Goal: Check status: Check status

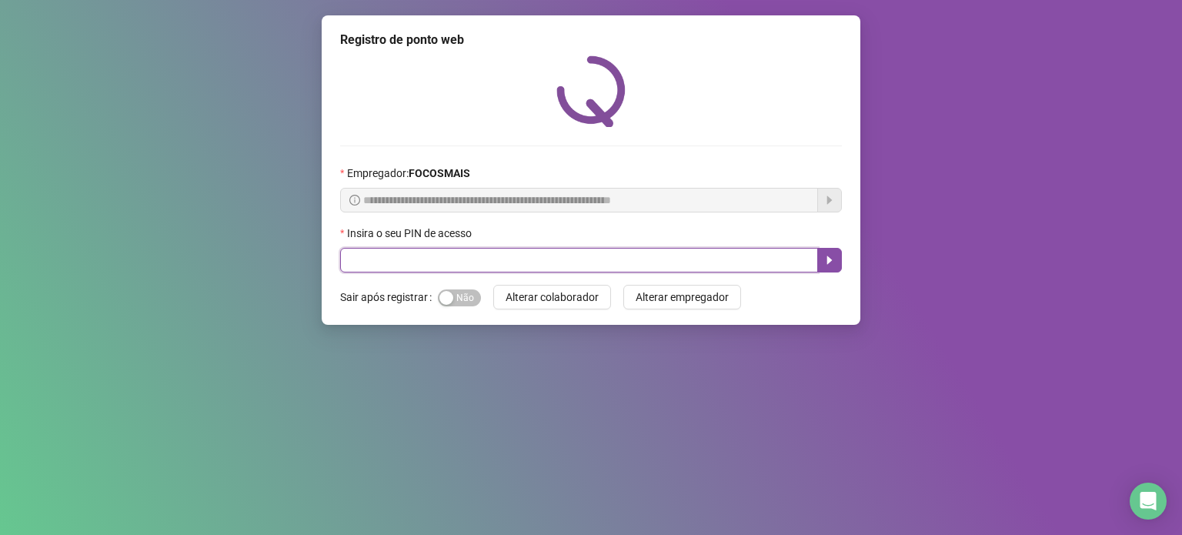
click at [680, 267] on input "text" at bounding box center [579, 260] width 478 height 25
click at [828, 265] on icon "caret-right" at bounding box center [830, 260] width 12 height 12
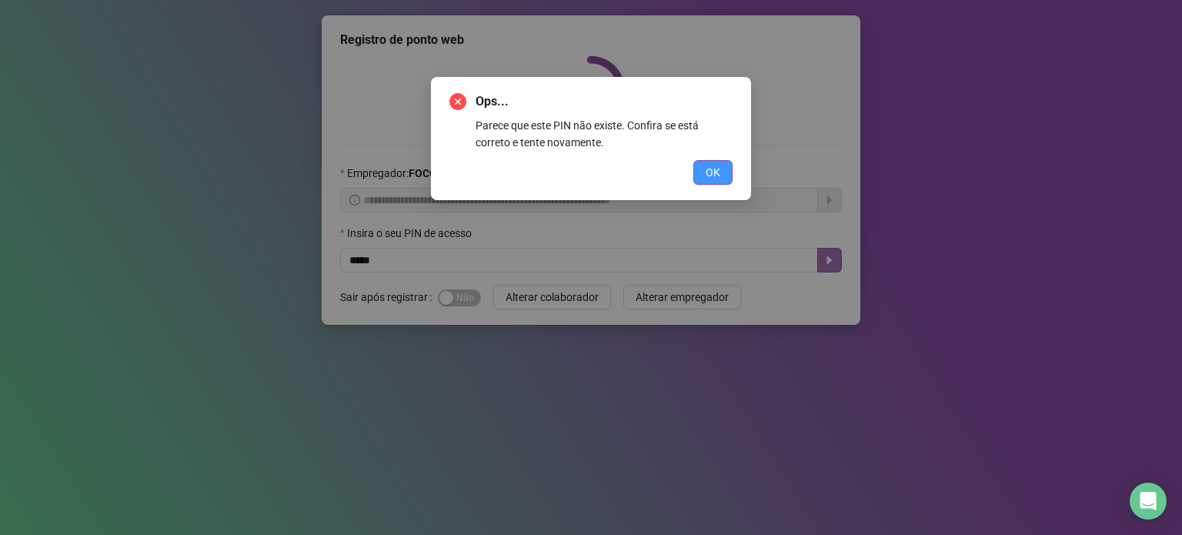
click at [696, 175] on button "OK" at bounding box center [712, 172] width 39 height 25
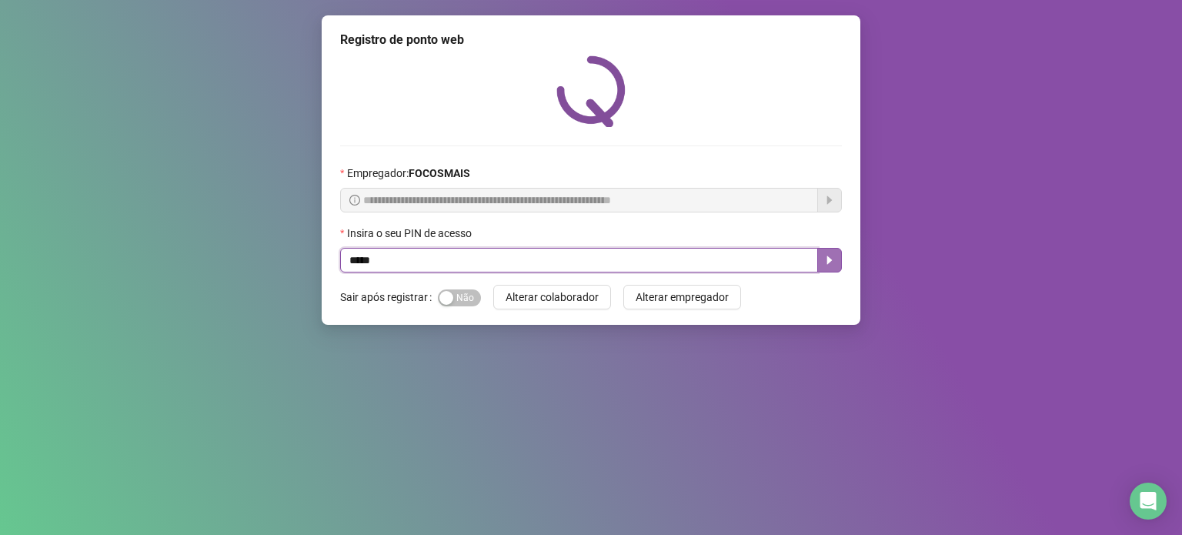
click at [837, 265] on button "button" at bounding box center [829, 260] width 25 height 25
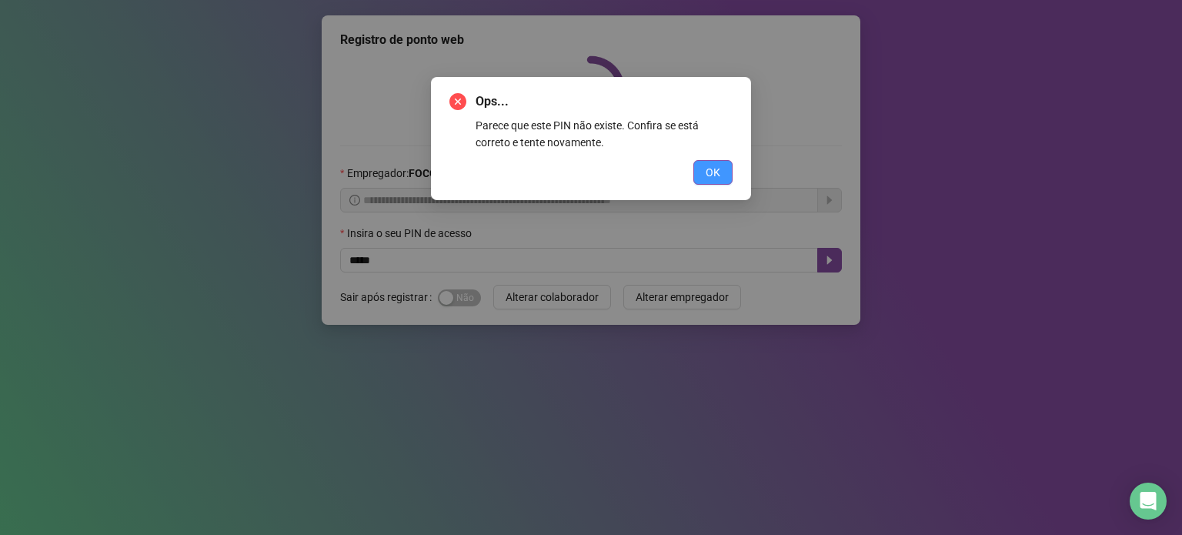
click at [709, 172] on span "OK" at bounding box center [713, 172] width 15 height 17
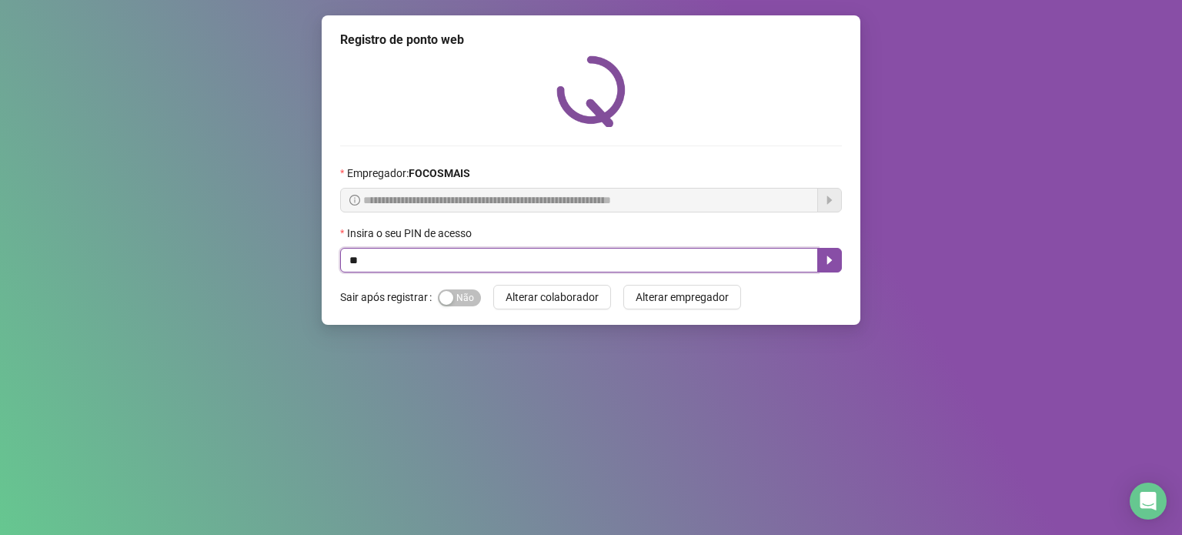
type input "*"
type input "*****"
click at [830, 258] on icon "caret-right" at bounding box center [830, 260] width 12 height 12
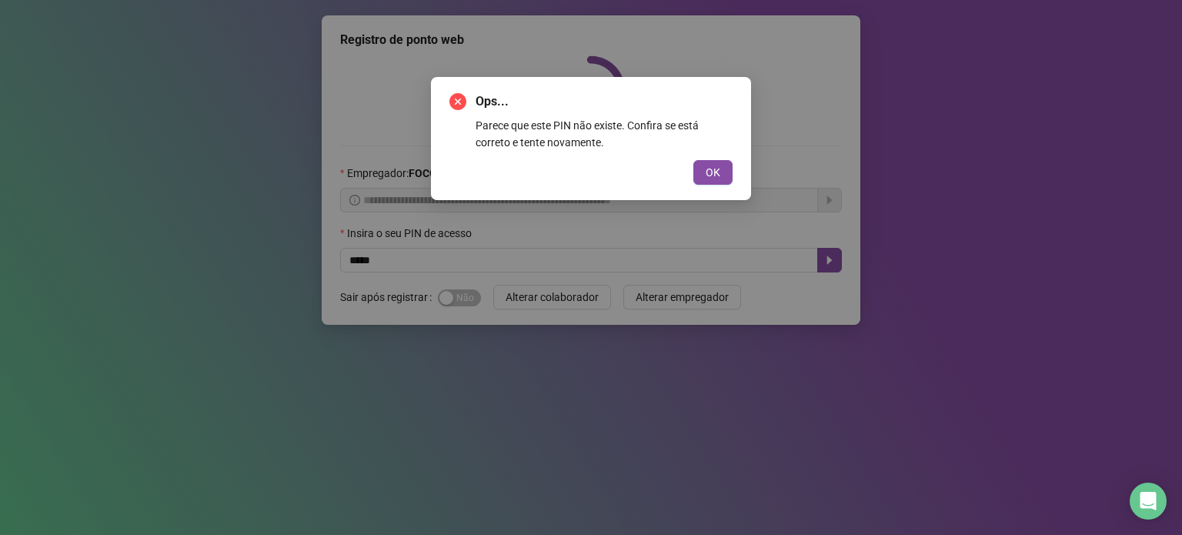
click at [1067, 387] on div "Ops... Parece que este PIN não existe. Confira se está correto e tente novament…" at bounding box center [591, 267] width 1182 height 535
click at [709, 165] on span "OK" at bounding box center [713, 172] width 15 height 17
